Goal: Transaction & Acquisition: Purchase product/service

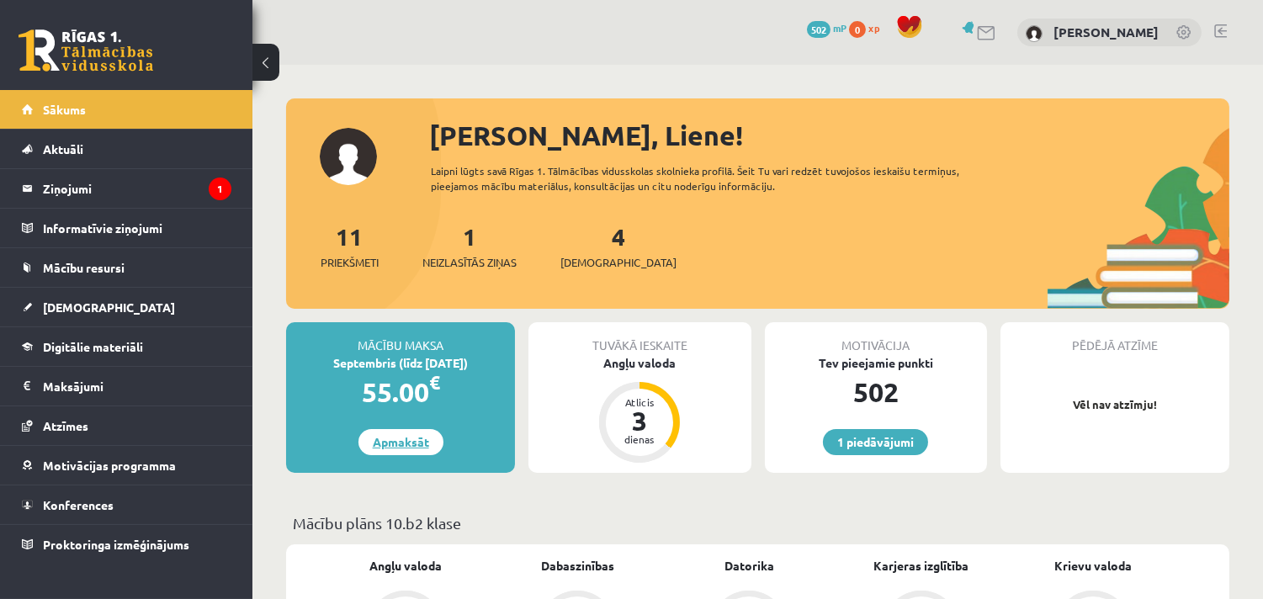
click at [400, 449] on link "Apmaksāt" at bounding box center [400, 442] width 85 height 26
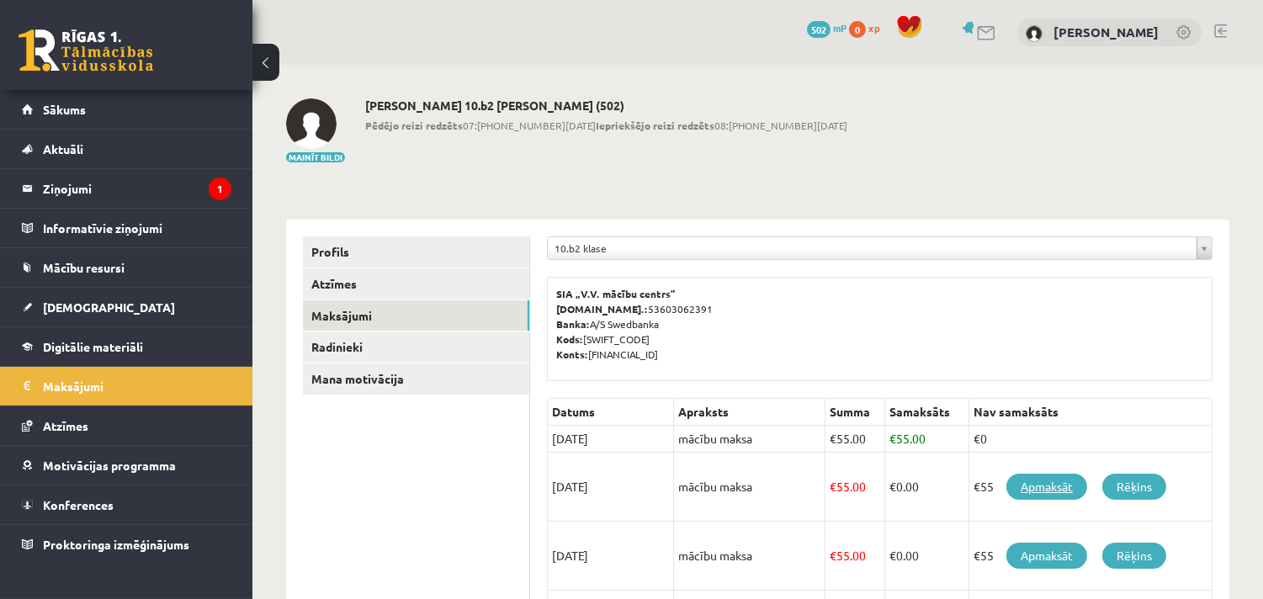
click at [1062, 486] on link "Apmaksāt" at bounding box center [1046, 487] width 81 height 26
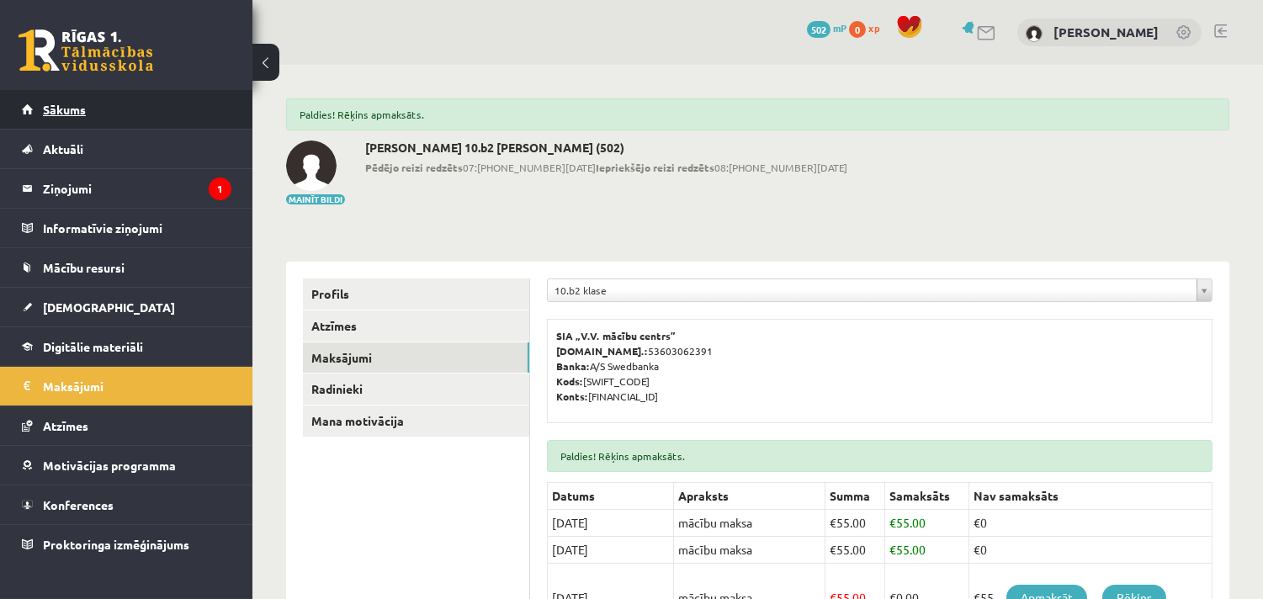
click at [122, 111] on link "Sākums" at bounding box center [126, 109] width 209 height 39
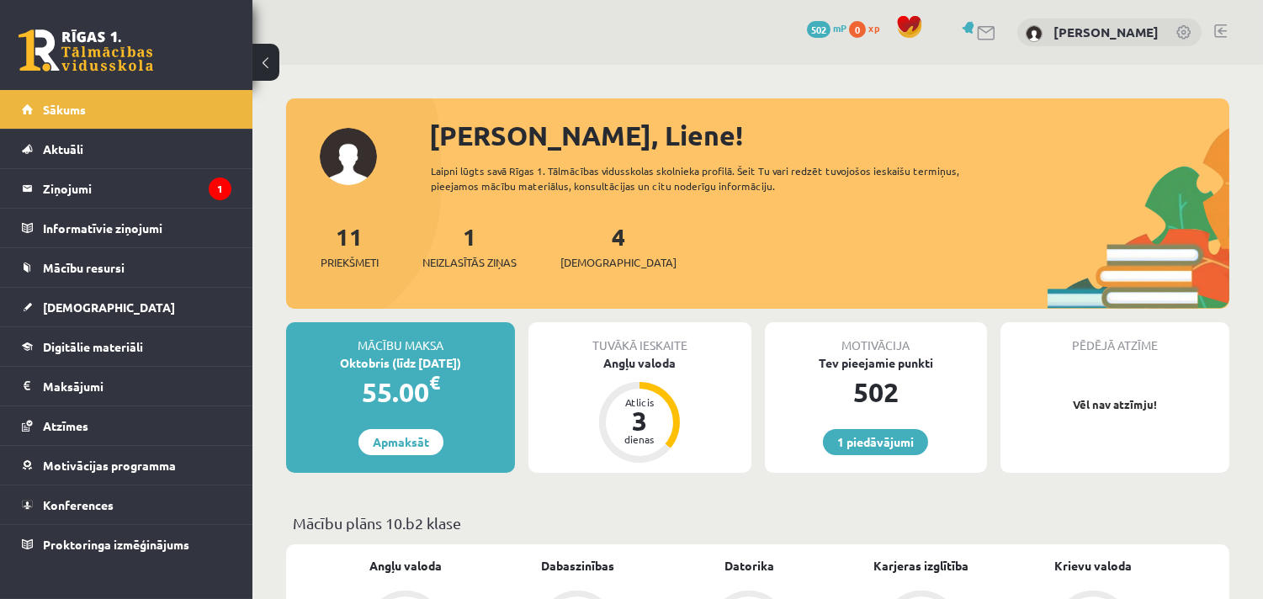
click at [1225, 34] on link at bounding box center [1220, 30] width 13 height 13
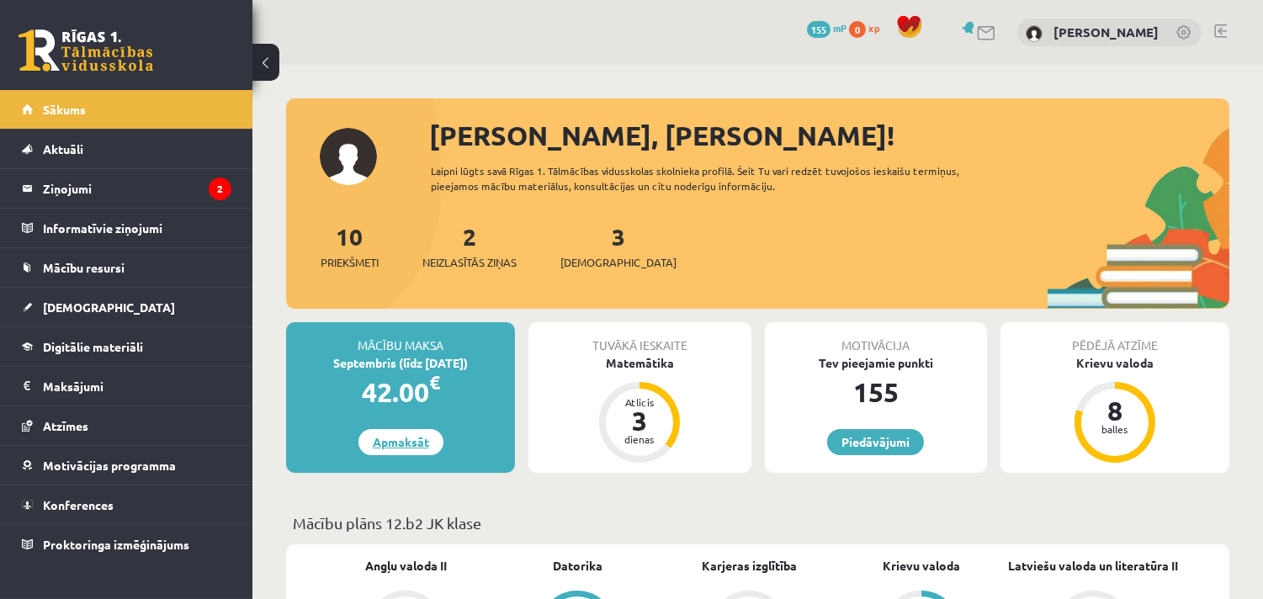
click at [399, 446] on link "Apmaksāt" at bounding box center [400, 442] width 85 height 26
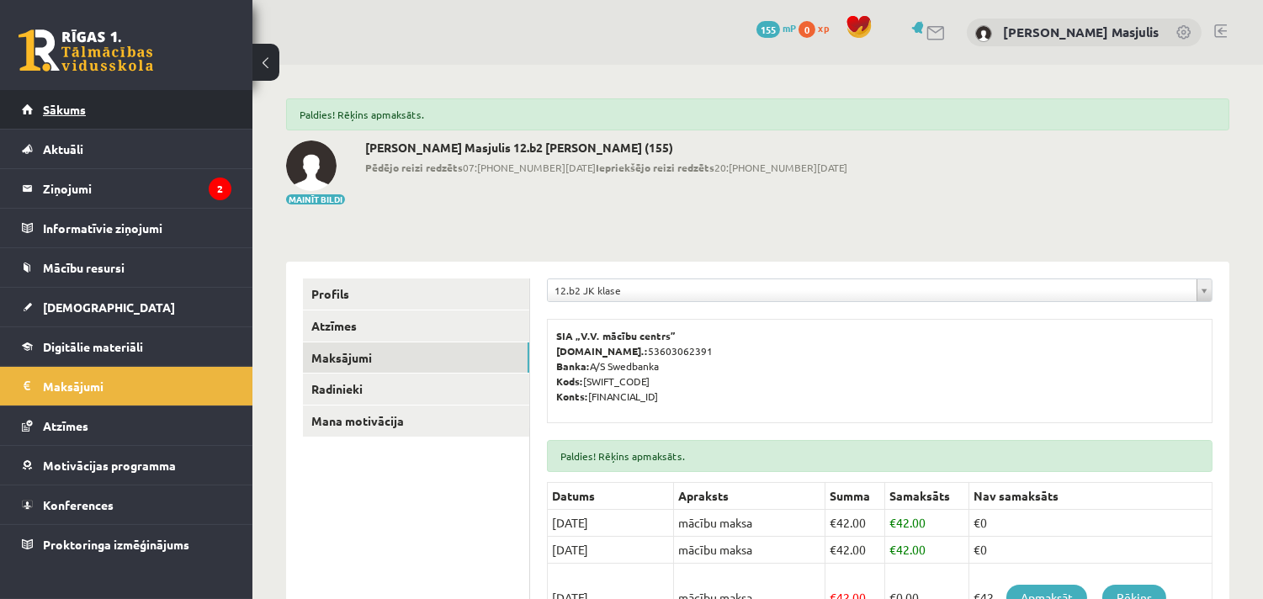
click at [98, 108] on link "Sākums" at bounding box center [126, 109] width 209 height 39
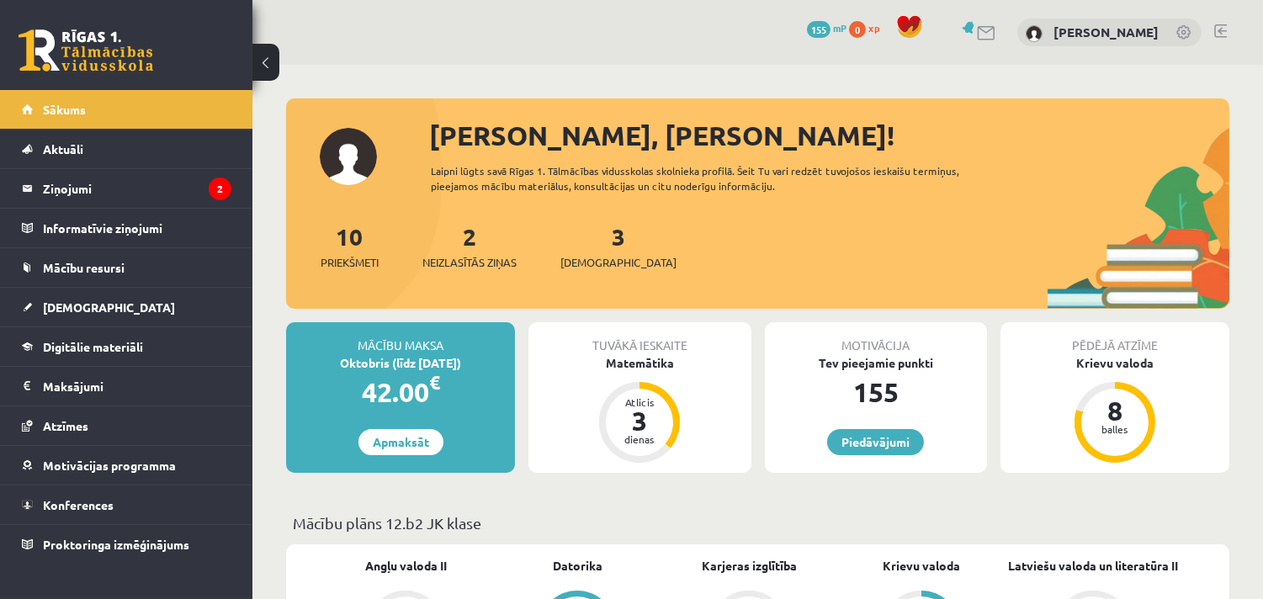
click at [1224, 35] on link at bounding box center [1220, 30] width 13 height 13
click at [405, 448] on link "Apmaksāt" at bounding box center [400, 442] width 85 height 26
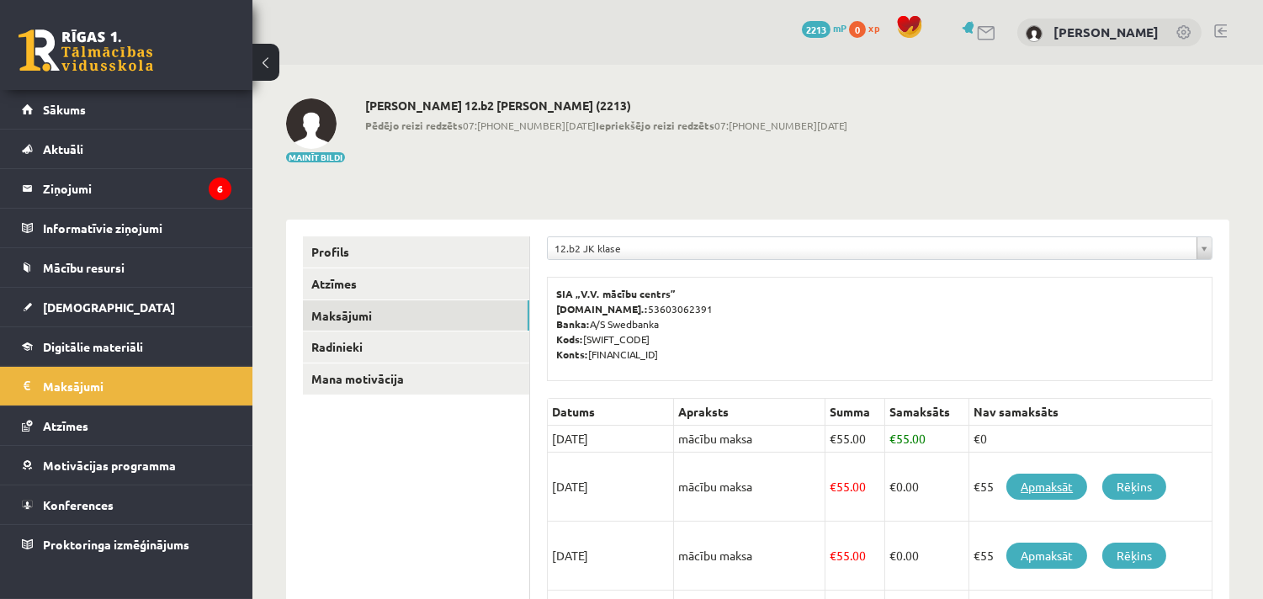
click at [1043, 484] on link "Apmaksāt" at bounding box center [1046, 487] width 81 height 26
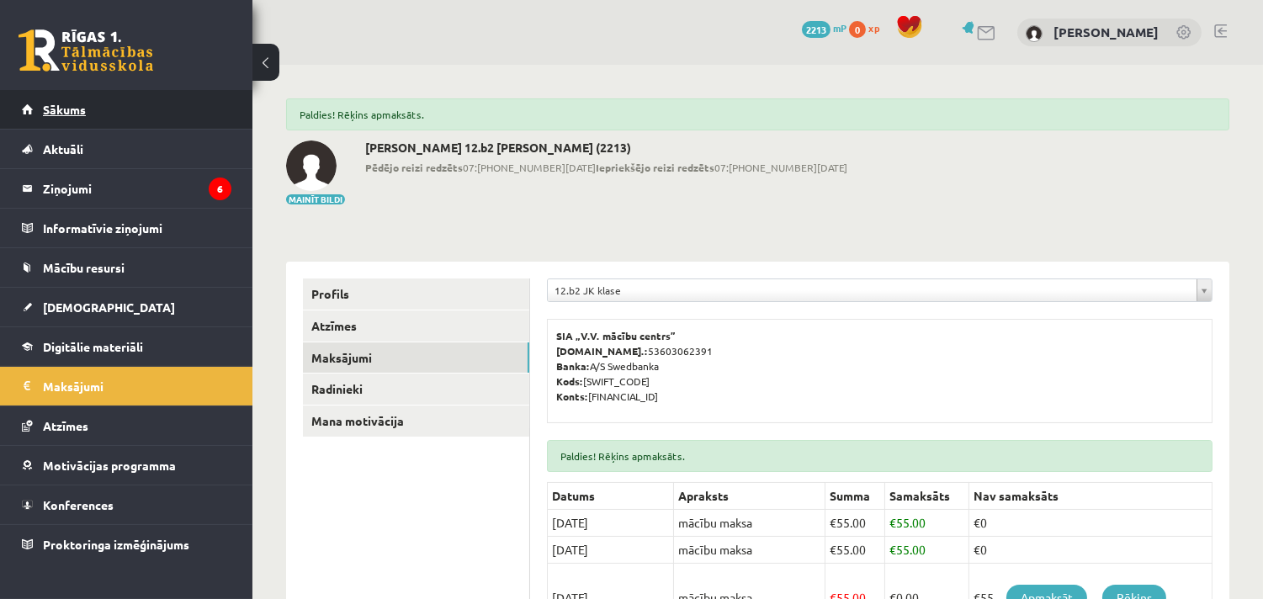
click at [136, 108] on link "Sākums" at bounding box center [126, 109] width 209 height 39
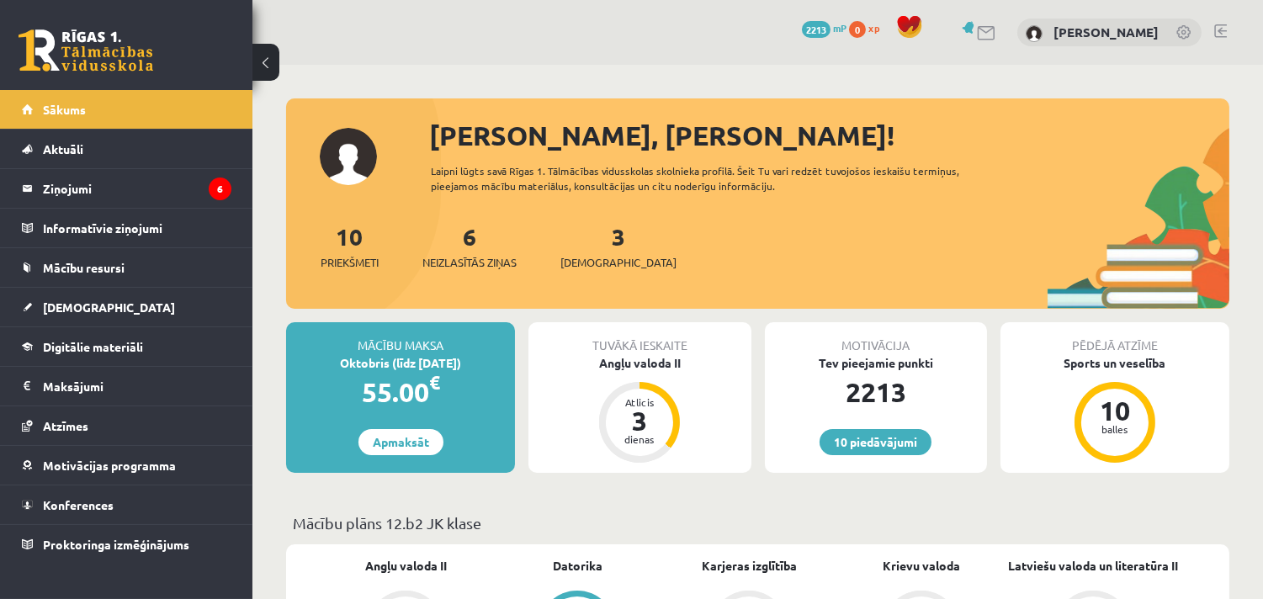
click at [1220, 25] on link at bounding box center [1220, 30] width 13 height 13
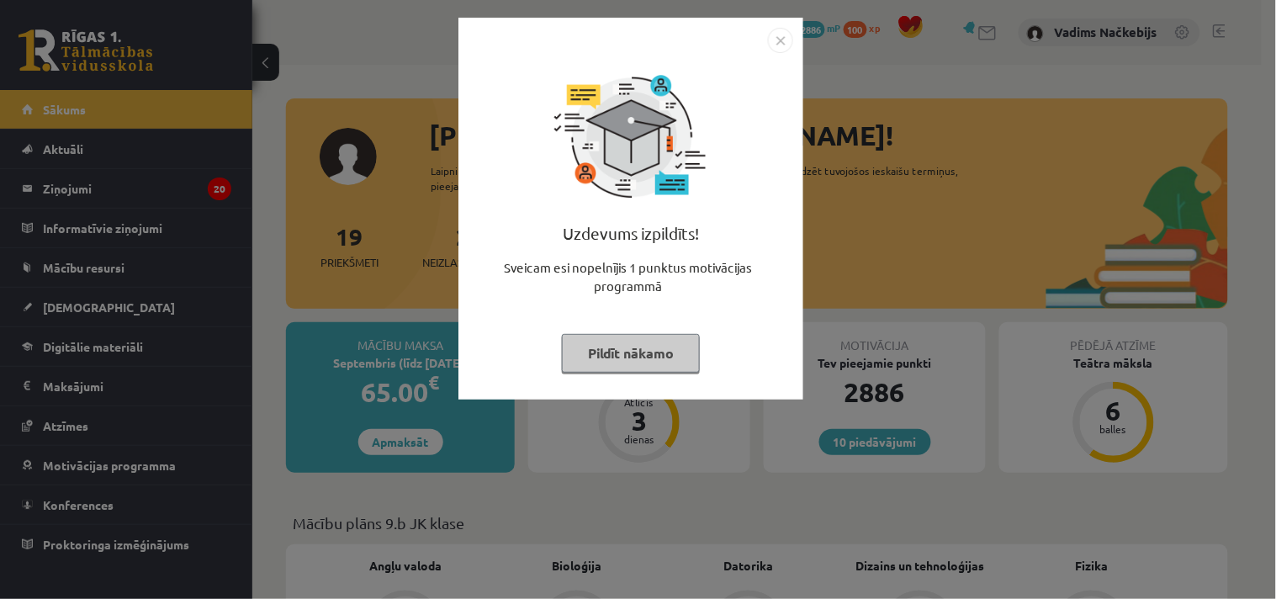
click at [776, 43] on img "Close" at bounding box center [780, 40] width 25 height 25
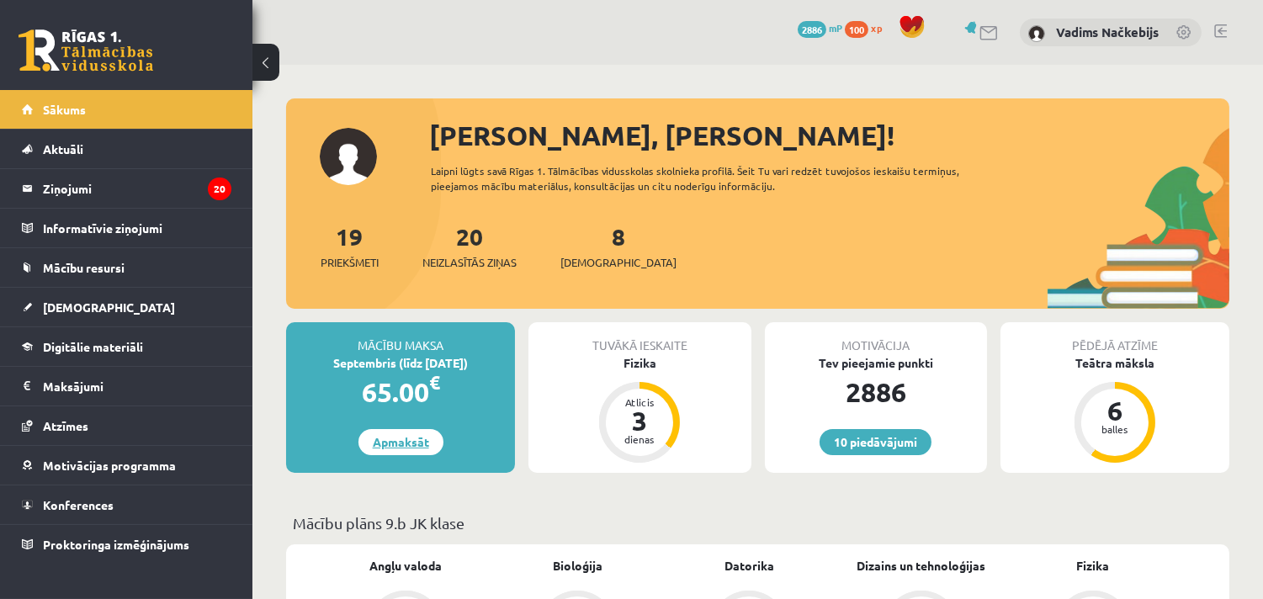
click at [392, 437] on link "Apmaksāt" at bounding box center [400, 442] width 85 height 26
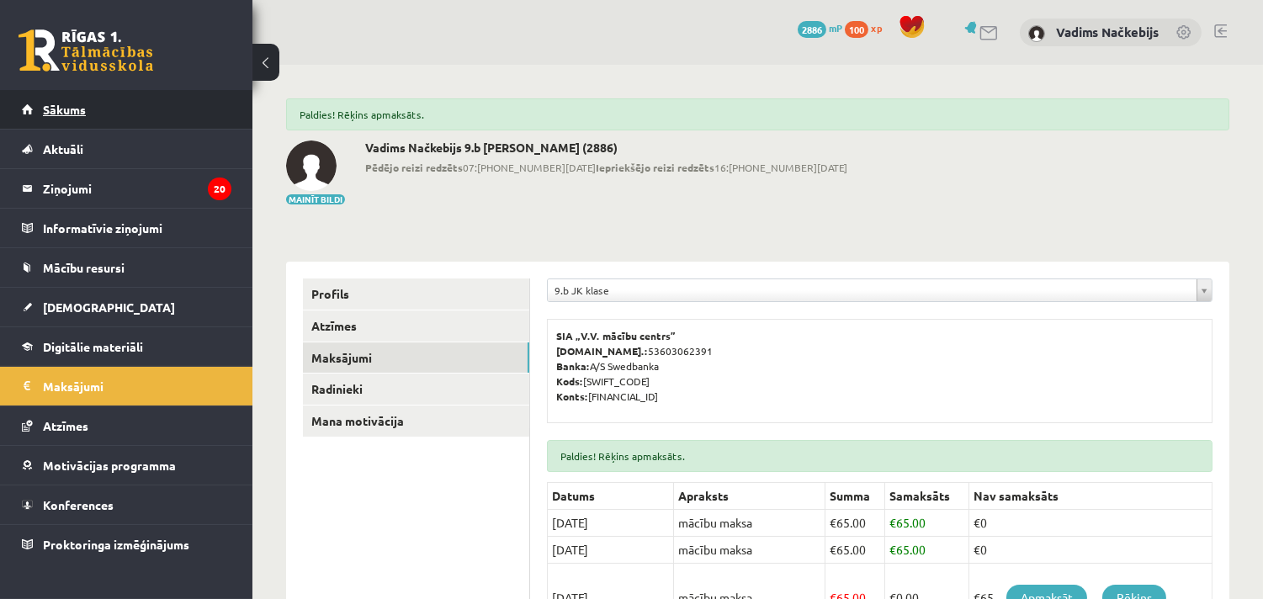
click at [82, 114] on span "Sākums" at bounding box center [64, 109] width 43 height 15
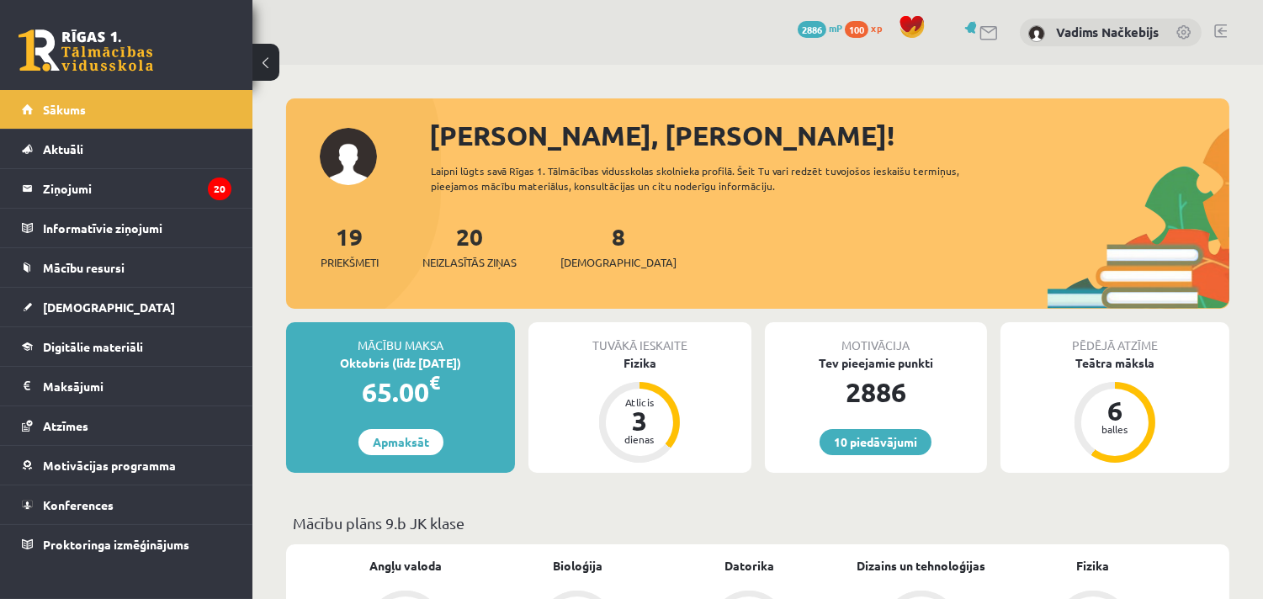
click at [1215, 26] on link at bounding box center [1220, 30] width 13 height 13
